Goal: Find specific page/section: Find specific page/section

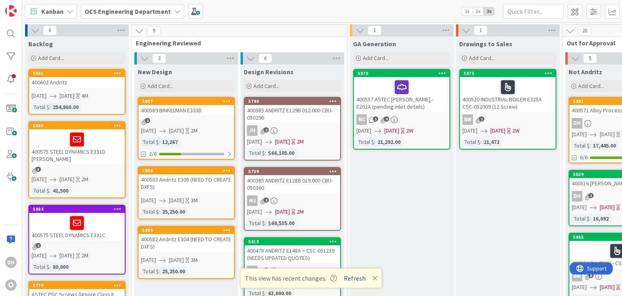
click at [347, 276] on button "Refresh" at bounding box center [355, 277] width 28 height 11
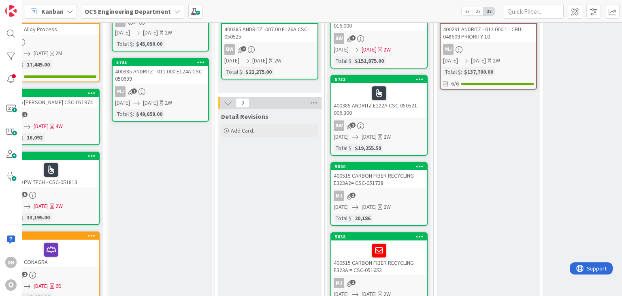
scroll to position [0, 566]
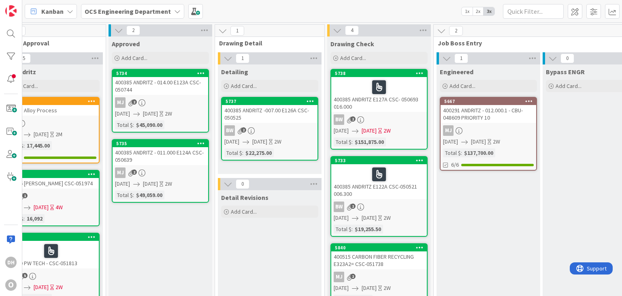
click at [375, 106] on div "400385 ANDRITZ E127A CSC- 050693 016.000" at bounding box center [379, 94] width 96 height 35
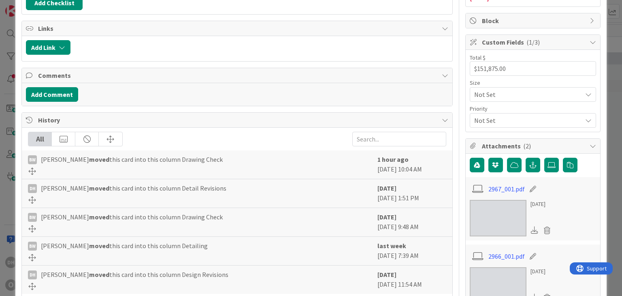
scroll to position [162, 0]
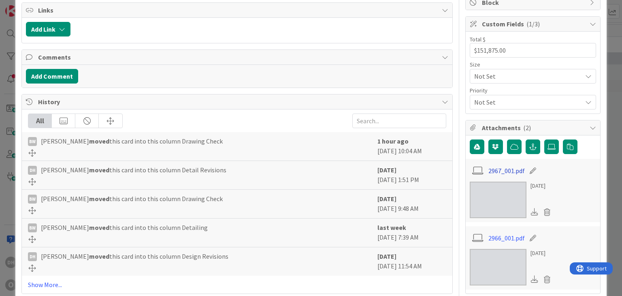
click at [505, 166] on link "2967_001.pdf" at bounding box center [506, 171] width 36 height 10
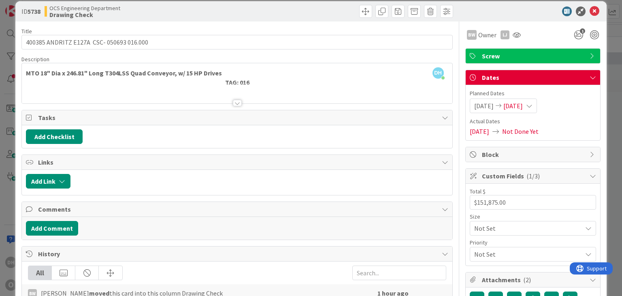
scroll to position [0, 0]
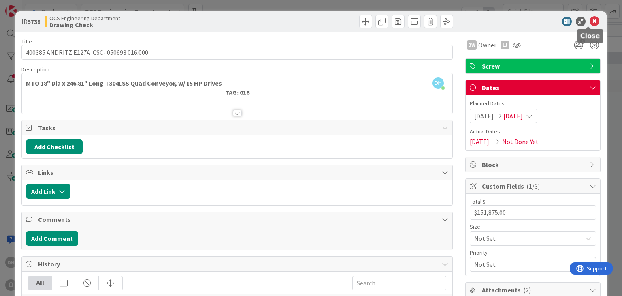
click at [589, 21] on icon at bounding box center [594, 22] width 10 height 10
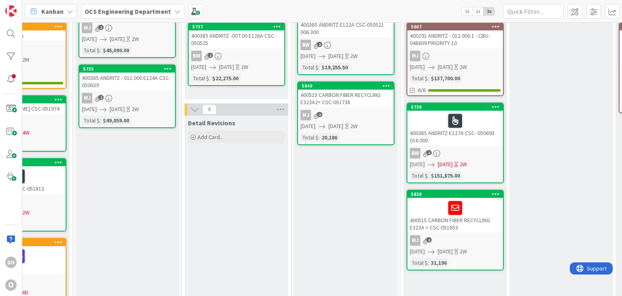
scroll to position [121, 599]
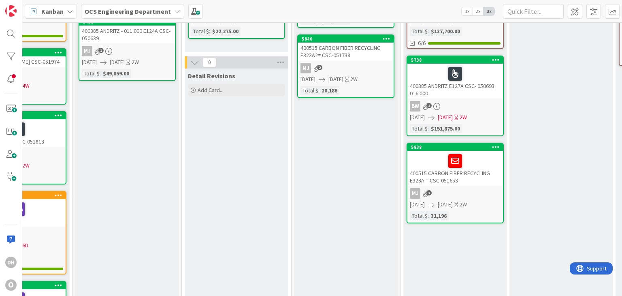
click at [473, 164] on div at bounding box center [455, 160] width 91 height 17
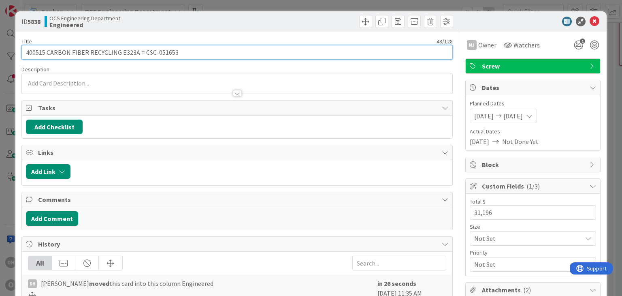
click at [221, 54] on input "400515 CARBON FIBER RECYCLING E323A = CSC-051653" at bounding box center [236, 52] width 431 height 15
type input "400515 CARBON FIBER RECYCLING E323A = CSC-051653 (drive question still out for …"
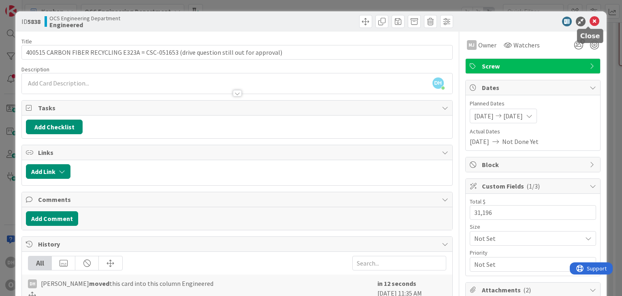
click at [589, 22] on icon at bounding box center [594, 22] width 10 height 10
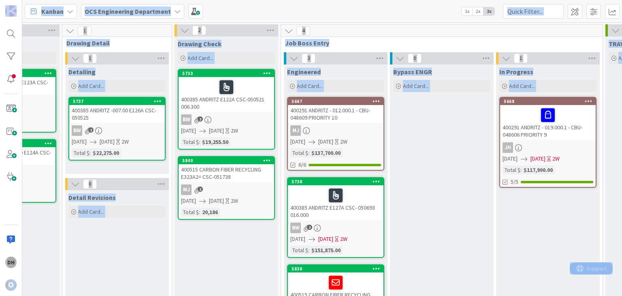
scroll to position [0, 717]
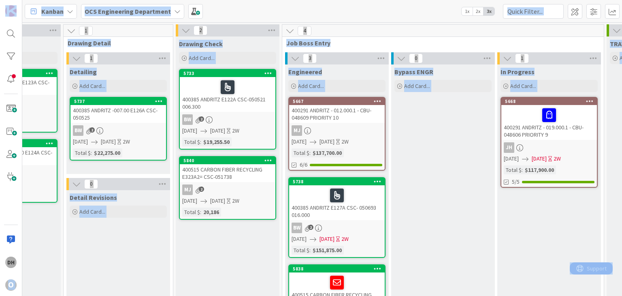
click at [188, 216] on link "5840 400515 CARBON FIBER RECYCLING E323A2= CSC-051738 MJ 2 [DATE] [DATE] 2W Tot…" at bounding box center [227, 188] width 97 height 64
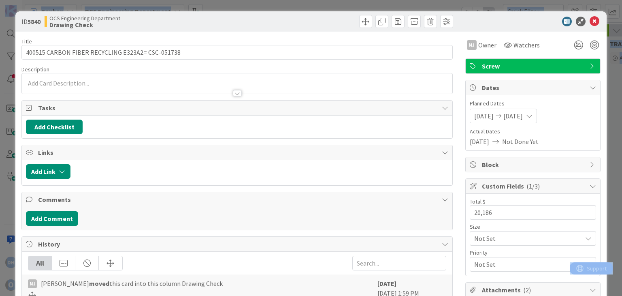
click at [593, 18] on div at bounding box center [528, 22] width 143 height 10
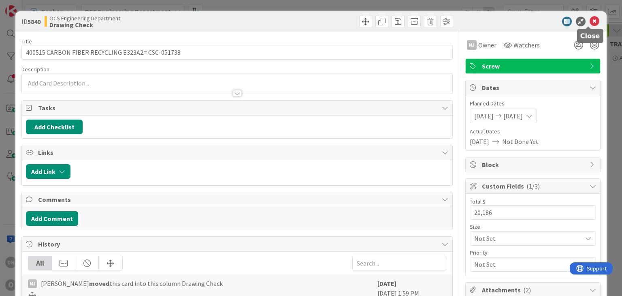
click at [589, 23] on icon at bounding box center [594, 22] width 10 height 10
